Goal: Task Accomplishment & Management: Manage account settings

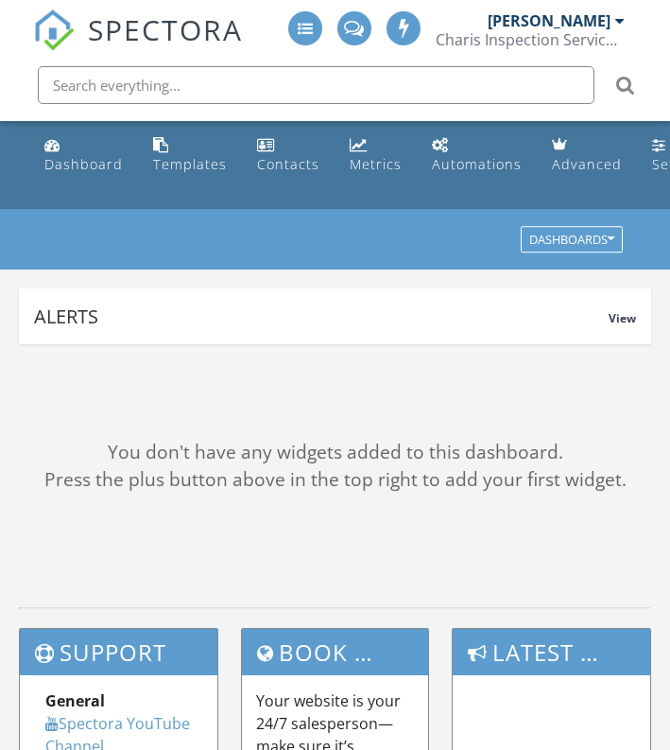
click at [302, 87] on input "text" at bounding box center [316, 85] width 557 height 38
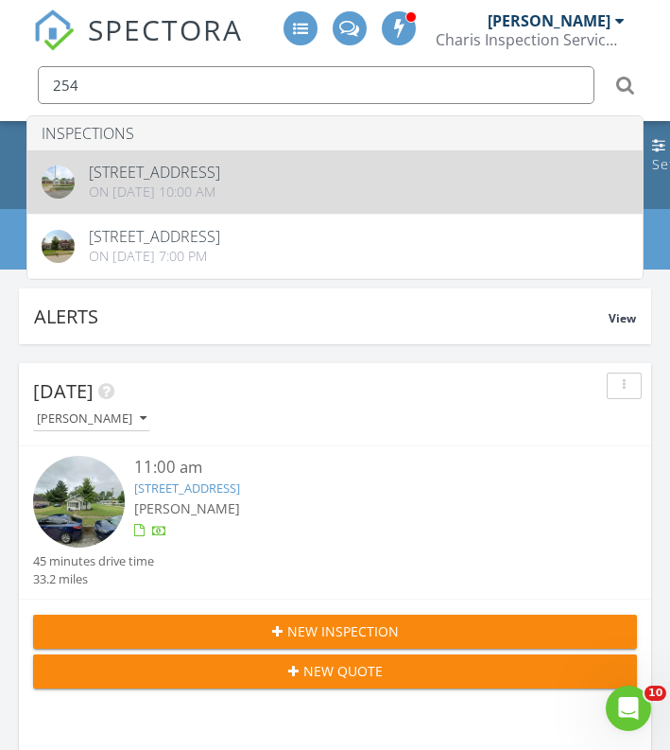
type input "254"
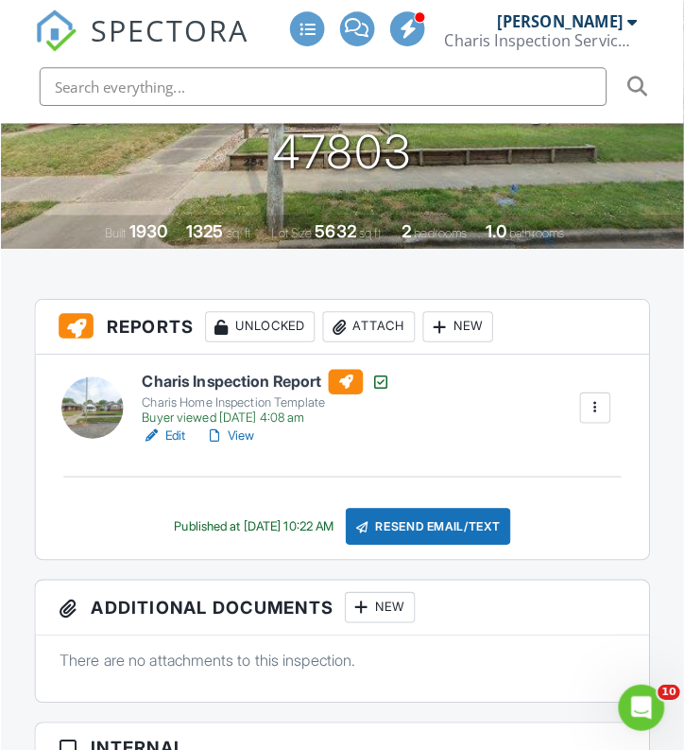
scroll to position [371, 0]
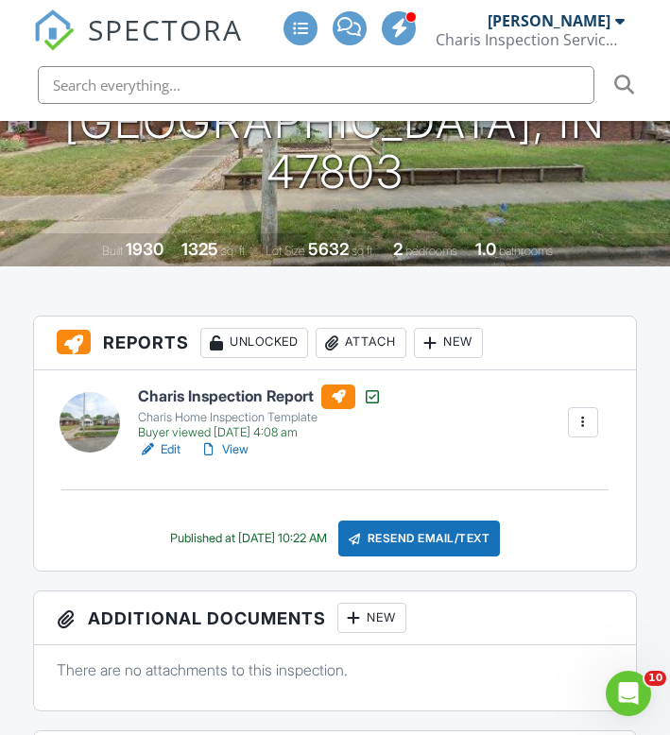
click at [372, 337] on div "Attach" at bounding box center [361, 343] width 91 height 30
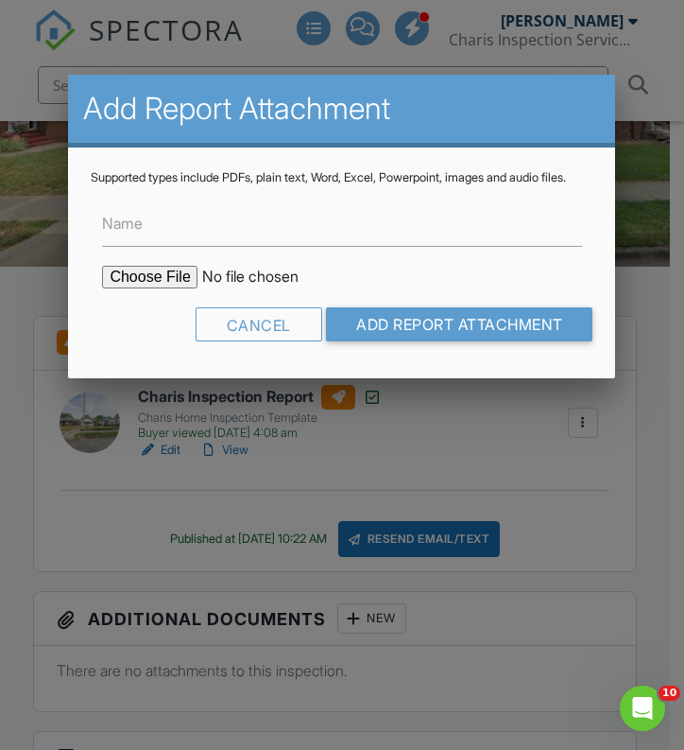
click at [147, 287] on input "file" at bounding box center [262, 277] width 321 height 23
type input "C:\fakepath\NPMA-33 254 Monterey Ave.pdf"
click at [398, 245] on input "Name" at bounding box center [341, 223] width 479 height 46
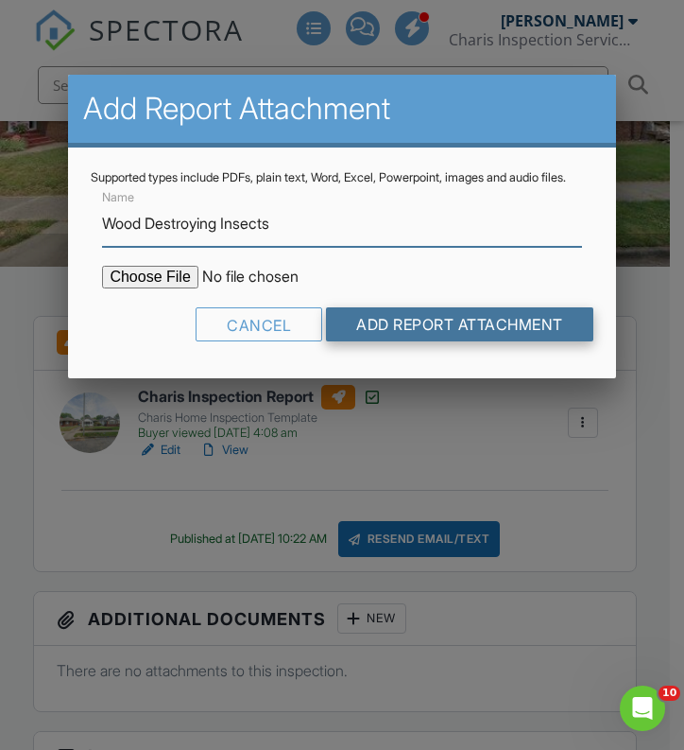
type input "Wood Destroying Insects"
click at [449, 331] on input "Add Report Attachment" at bounding box center [459, 324] width 267 height 34
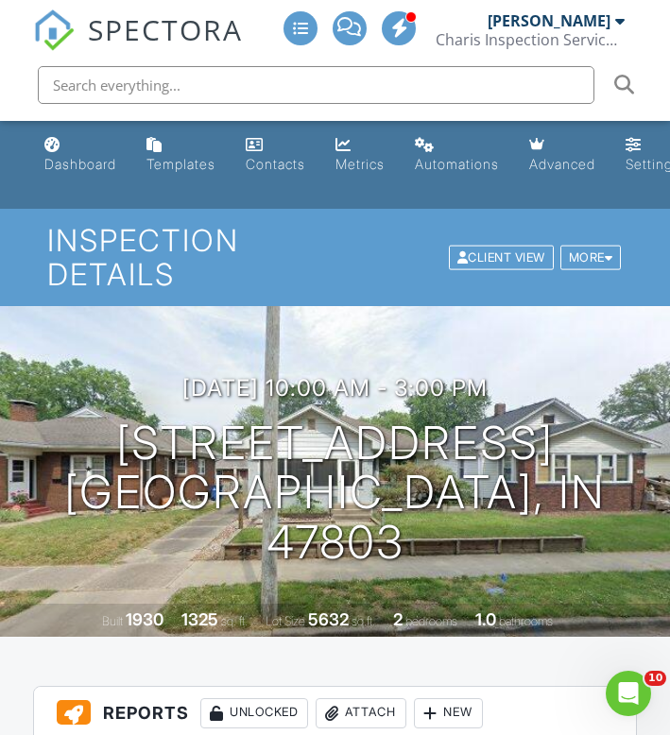
click at [127, 90] on input "text" at bounding box center [316, 85] width 557 height 38
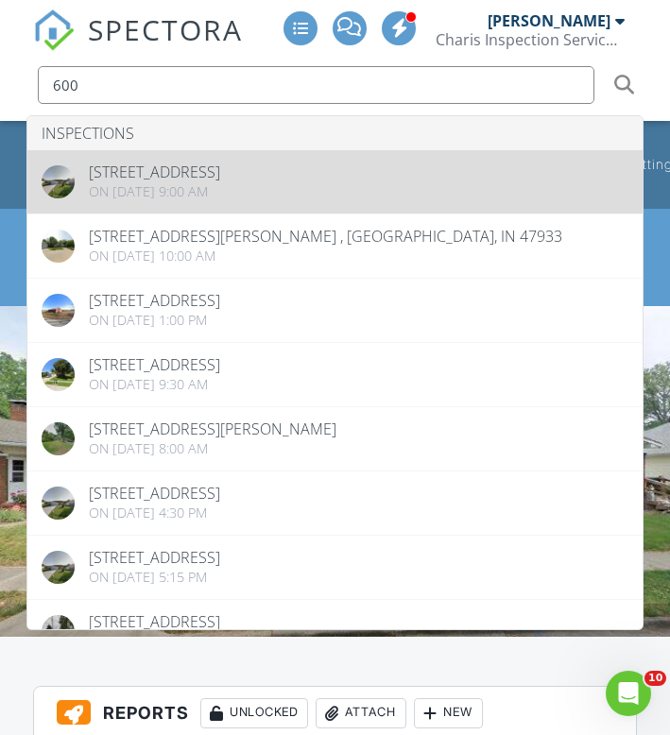
type input "600"
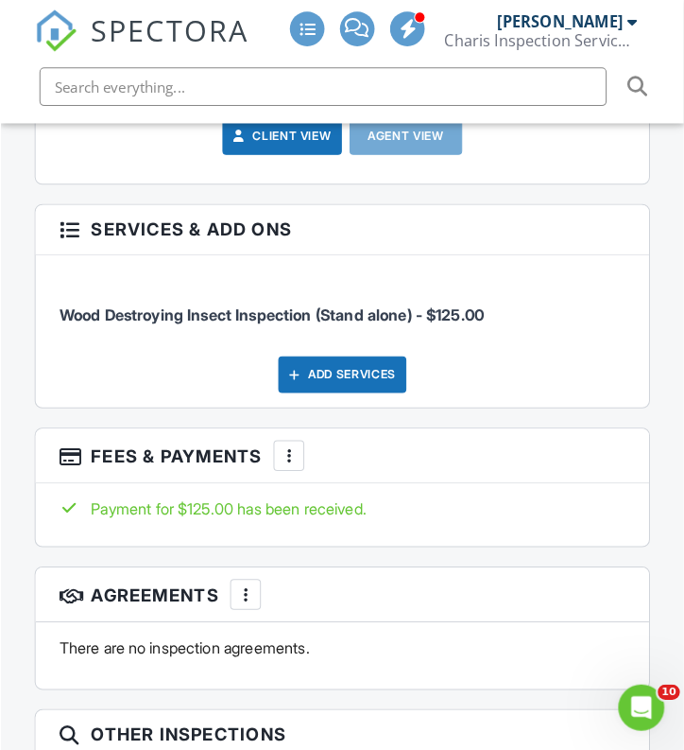
scroll to position [2408, 0]
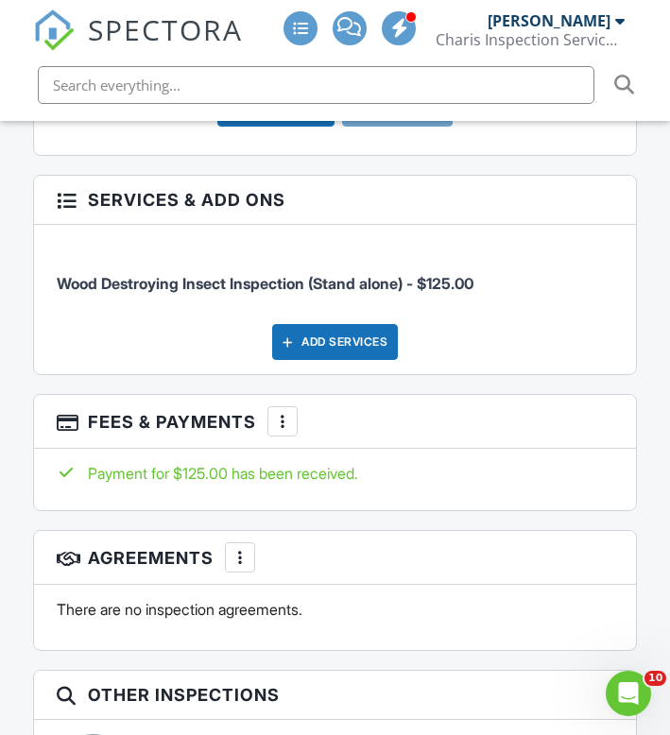
click at [314, 343] on div "Add Services" at bounding box center [335, 342] width 126 height 36
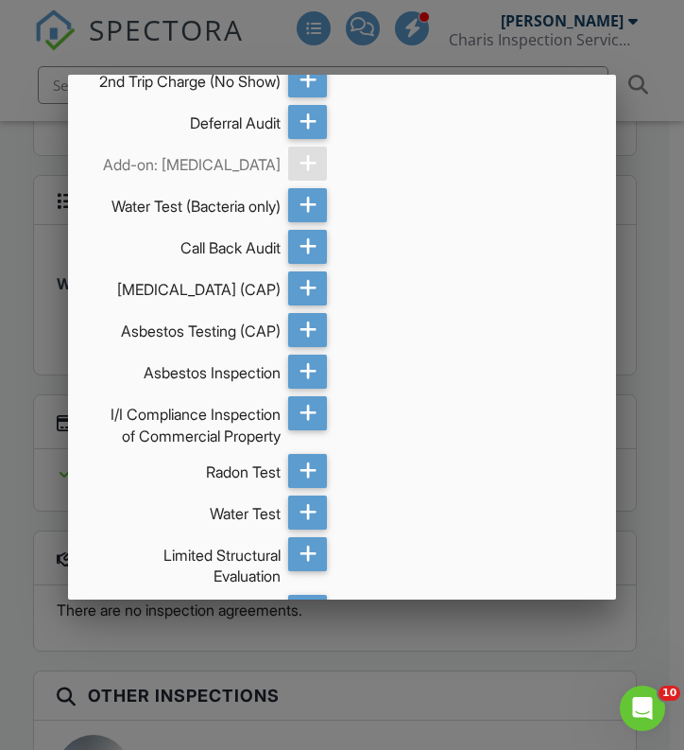
scroll to position [1778, 0]
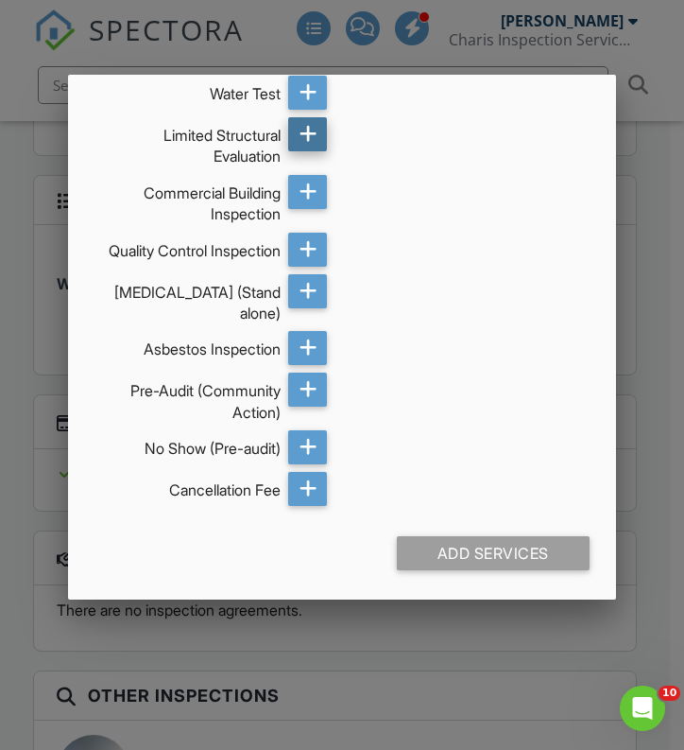
click at [304, 124] on icon at bounding box center [309, 134] width 18 height 34
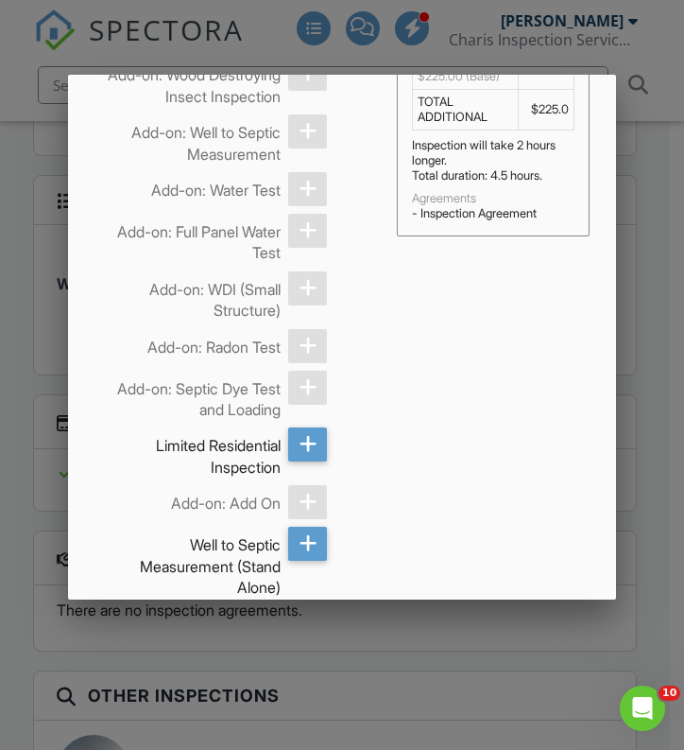
scroll to position [0, 0]
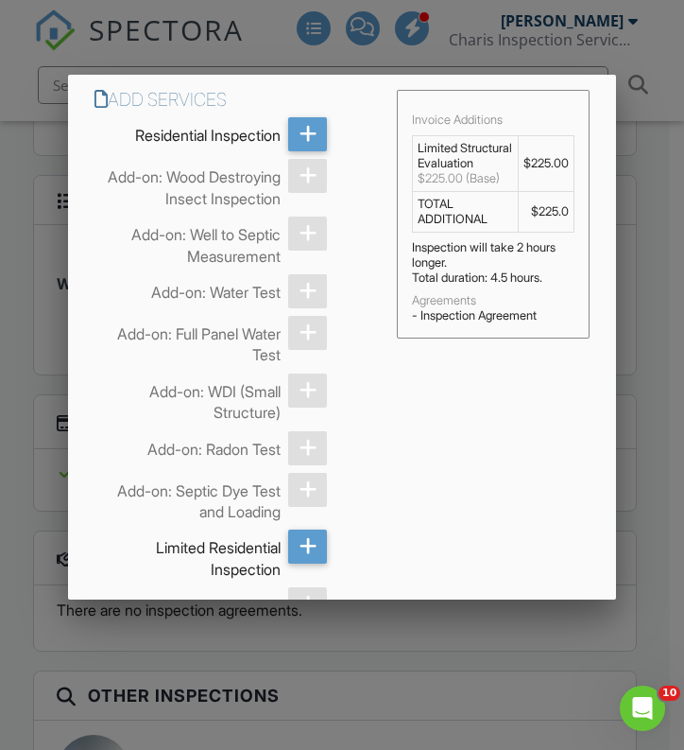
click at [636, 220] on div at bounding box center [342, 373] width 684 height 937
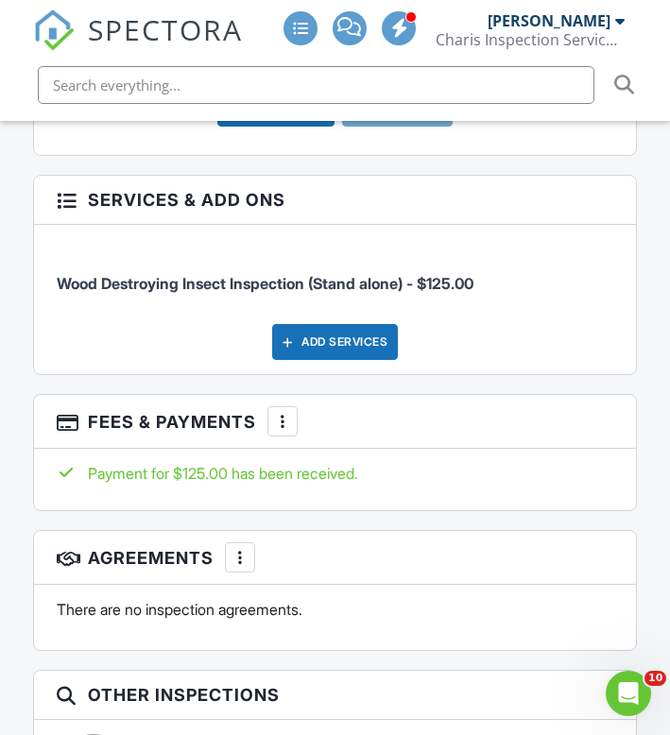
click at [287, 412] on div at bounding box center [282, 421] width 19 height 19
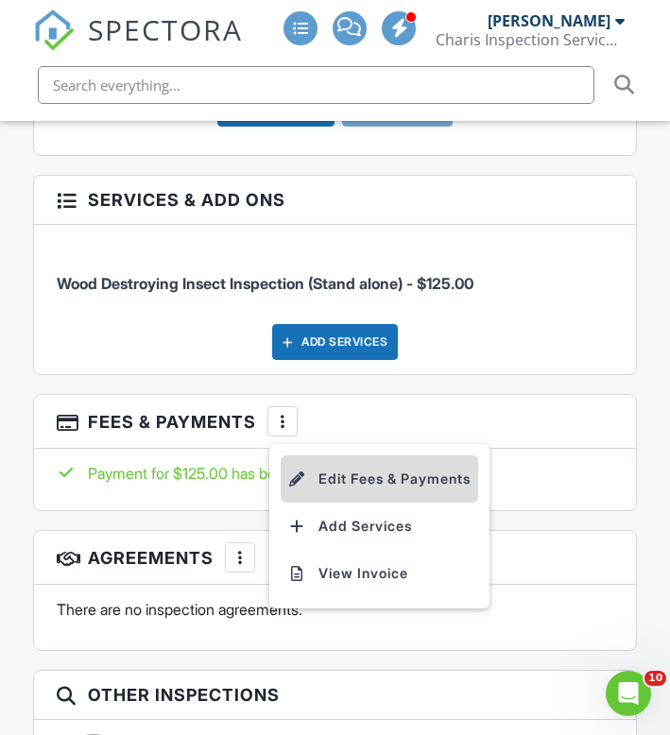
click at [388, 468] on li "Edit Fees & Payments" at bounding box center [380, 479] width 198 height 47
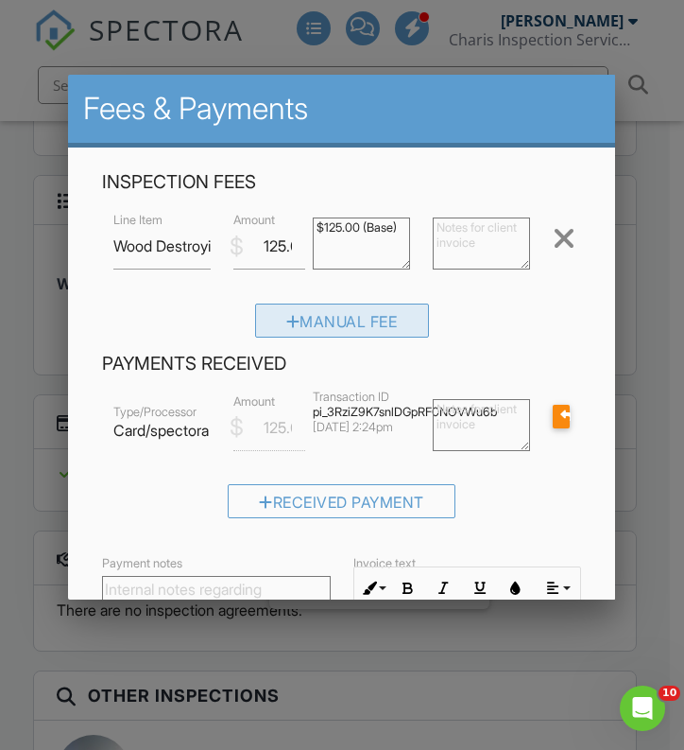
click at [327, 327] on div "Manual Fee" at bounding box center [342, 320] width 174 height 34
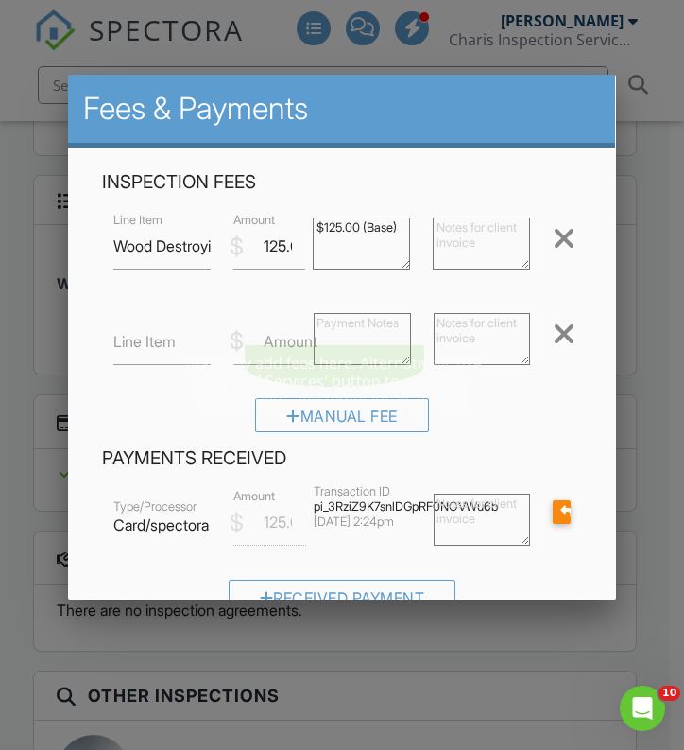
click at [132, 346] on label "Line Item" at bounding box center [144, 341] width 62 height 21
click at [132, 346] on input "Line Item" at bounding box center [161, 342] width 97 height 46
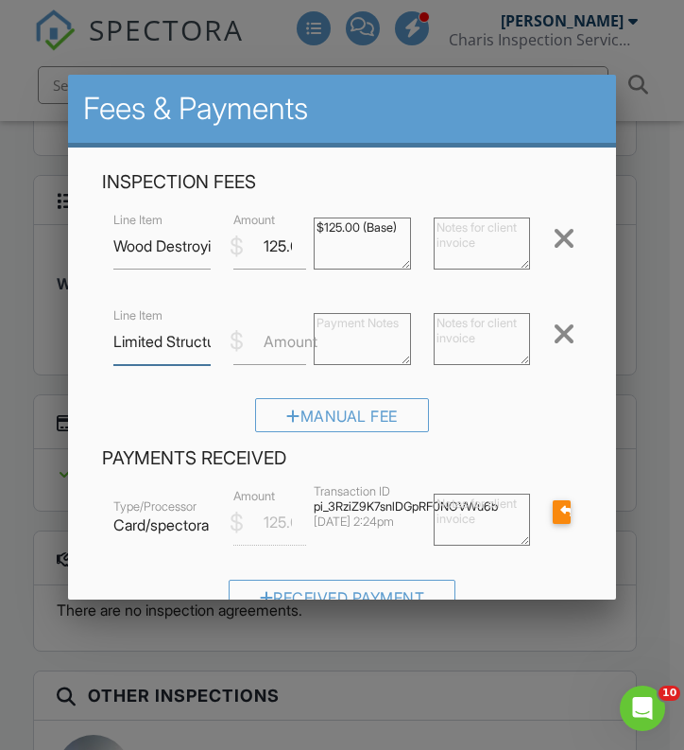
type input "Limited Structural Evaluation"
click at [260, 343] on input "Amount" at bounding box center [269, 342] width 73 height 46
type input "25"
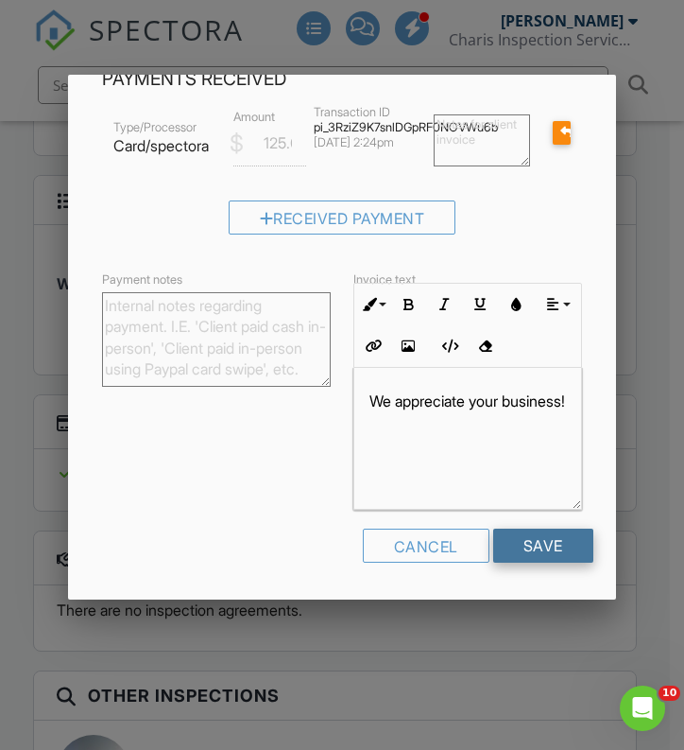
click at [552, 548] on input "Save" at bounding box center [543, 545] width 100 height 34
